Goal: Task Accomplishment & Management: Use online tool/utility

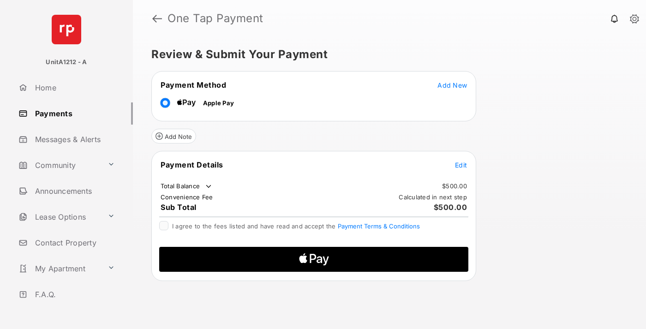
click at [452, 85] on span "Add New" at bounding box center [452, 85] width 30 height 8
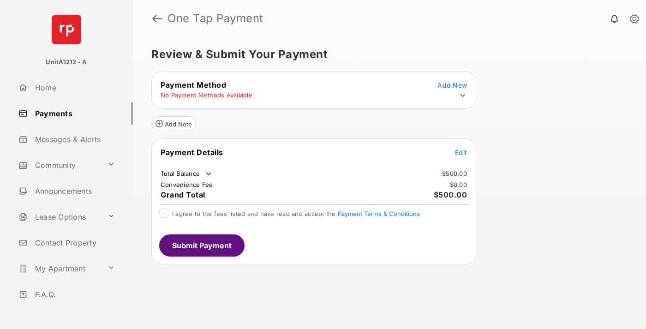
click at [463, 95] on icon at bounding box center [463, 95] width 8 height 8
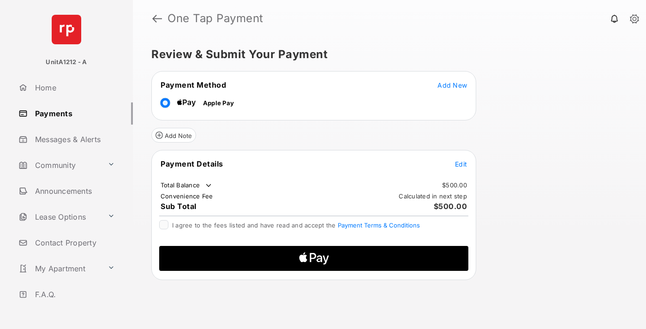
click at [461, 164] on span "Edit" at bounding box center [461, 164] width 12 height 8
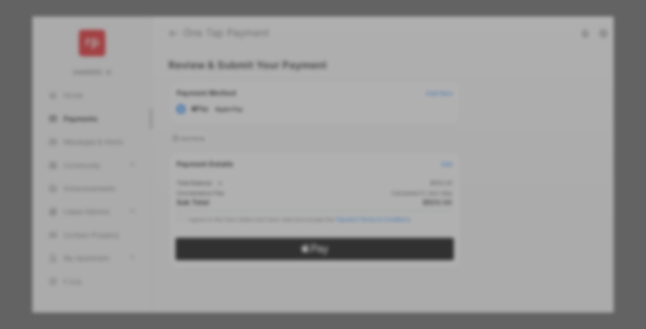
click at [306, 168] on div "Other Amount" at bounding box center [305, 171] width 149 height 16
type input "***"
click at [292, 247] on button "Save" at bounding box center [291, 258] width 46 height 22
